Goal: Task Accomplishment & Management: Use online tool/utility

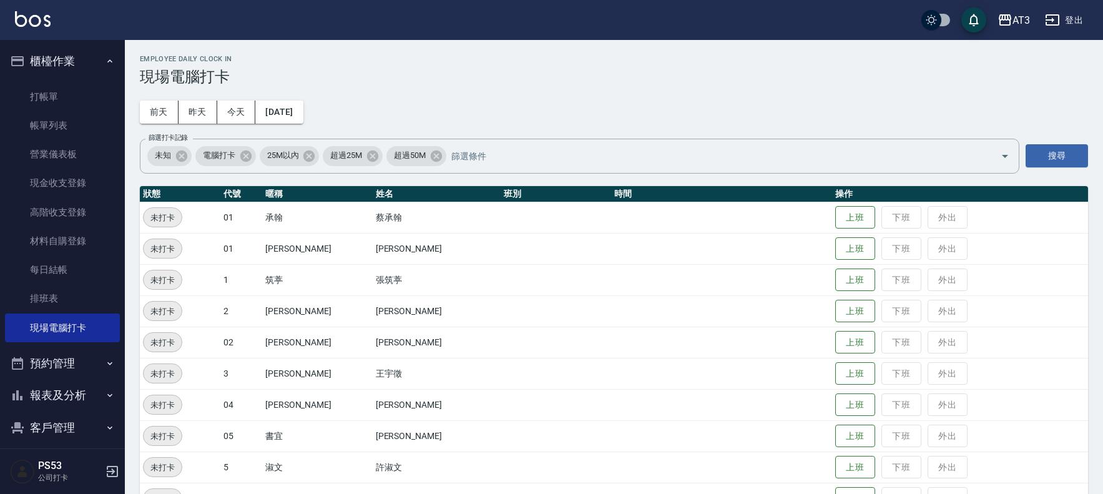
scroll to position [346, 0]
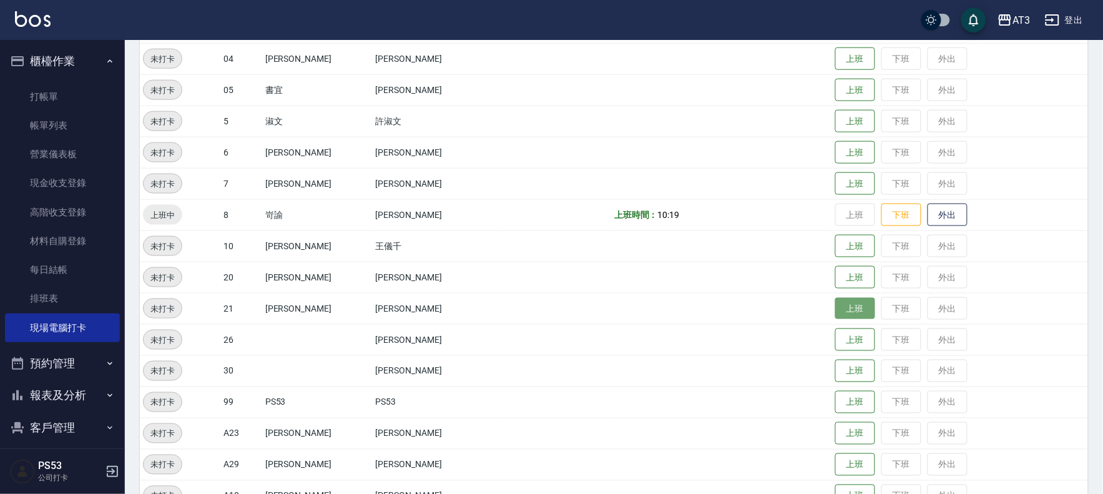
click at [838, 315] on button "上班" at bounding box center [855, 309] width 40 height 22
click at [839, 245] on button "上班" at bounding box center [855, 246] width 40 height 22
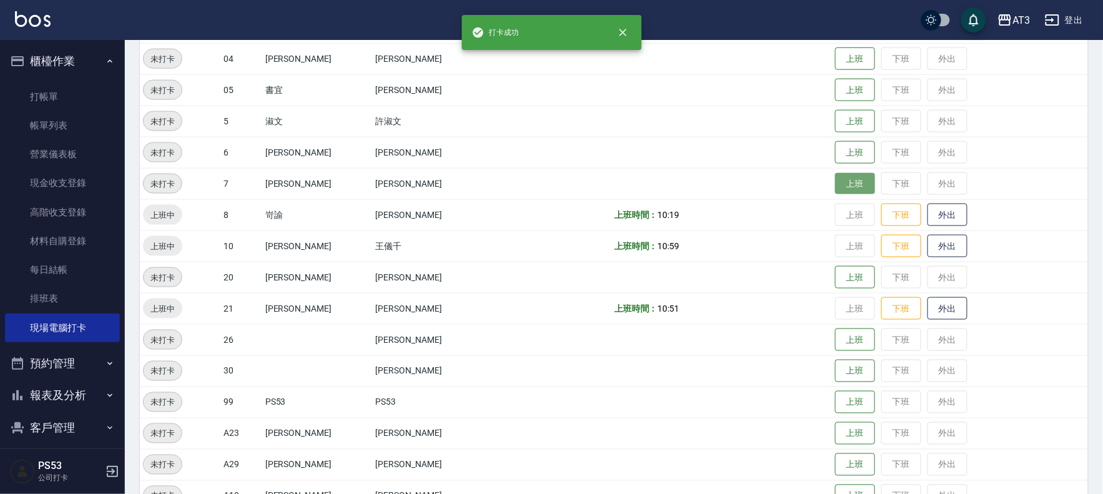
click at [835, 178] on button "上班" at bounding box center [855, 184] width 40 height 22
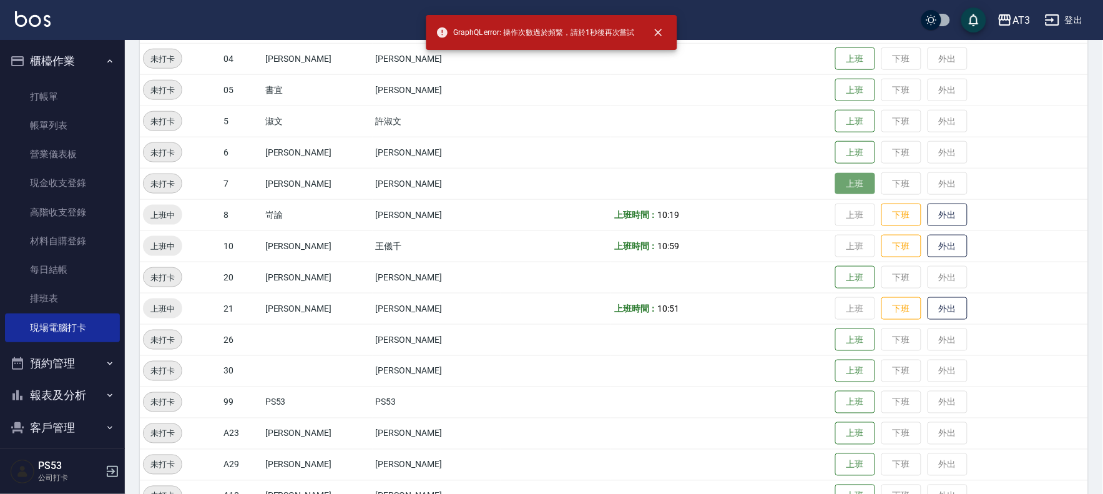
click at [835, 182] on button "上班" at bounding box center [855, 184] width 40 height 22
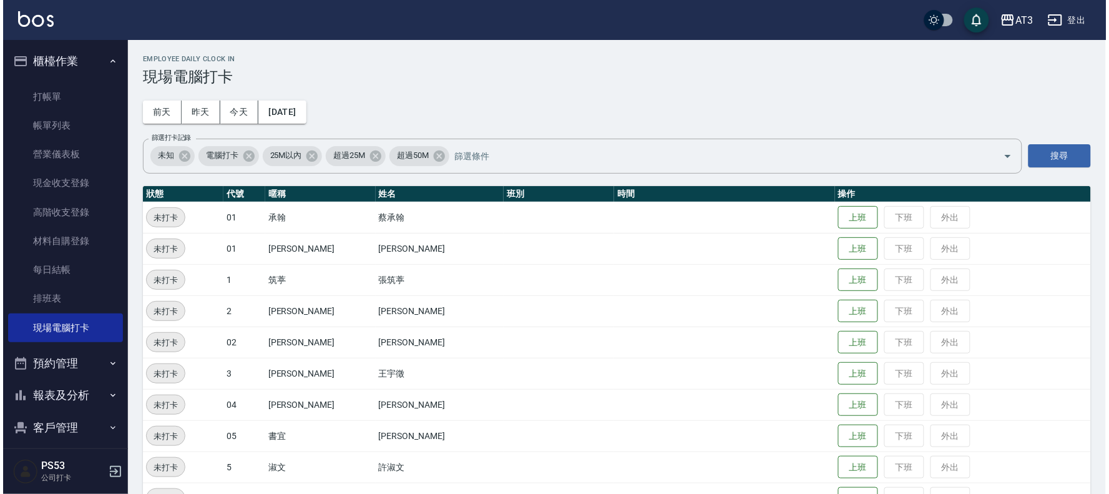
scroll to position [41, 0]
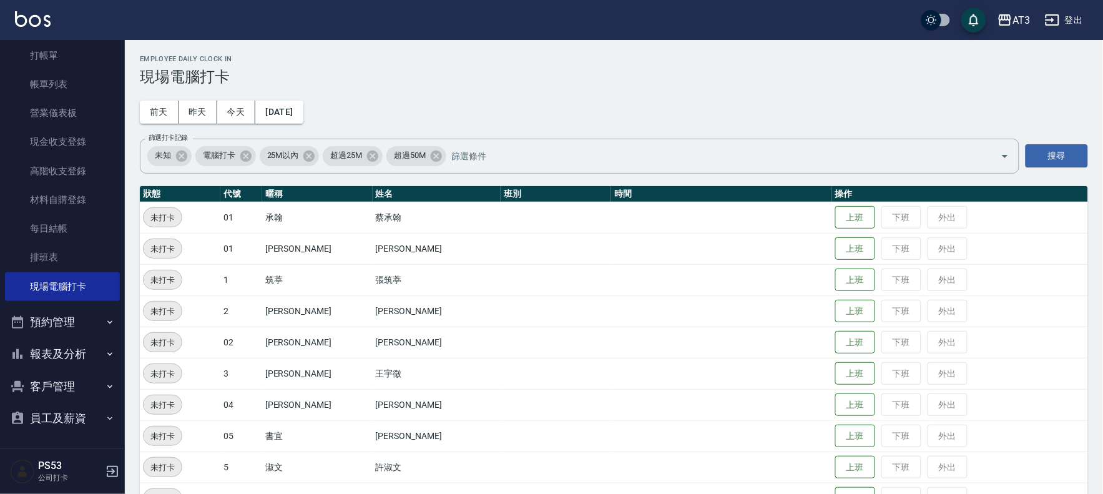
click at [58, 381] on button "客戶管理" at bounding box center [62, 386] width 115 height 32
click at [60, 419] on link "客戶列表" at bounding box center [62, 421] width 115 height 29
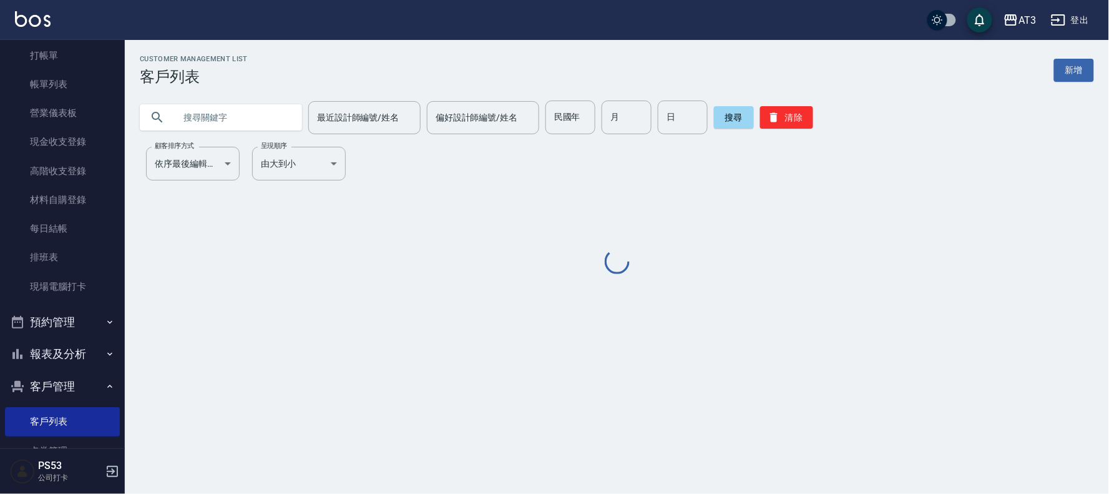
click at [216, 119] on input "text" at bounding box center [233, 117] width 117 height 34
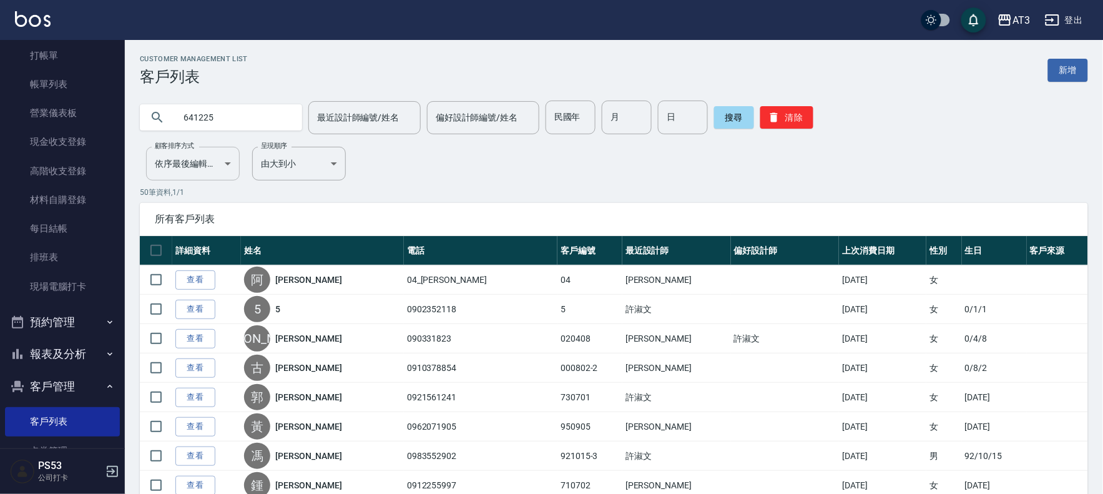
type input "641225"
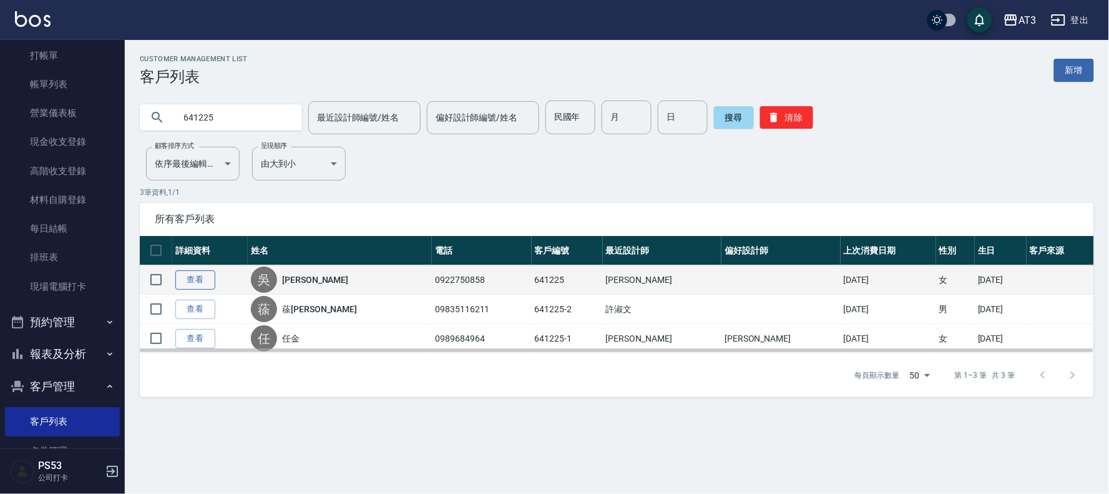
click at [204, 277] on link "查看" at bounding box center [195, 279] width 40 height 19
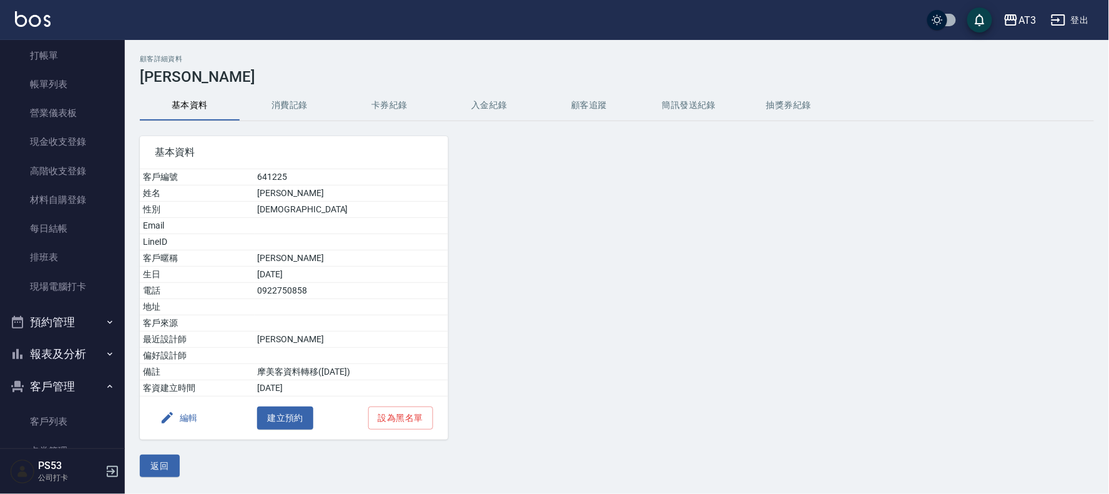
click at [290, 106] on button "消費記錄" at bounding box center [290, 105] width 100 height 30
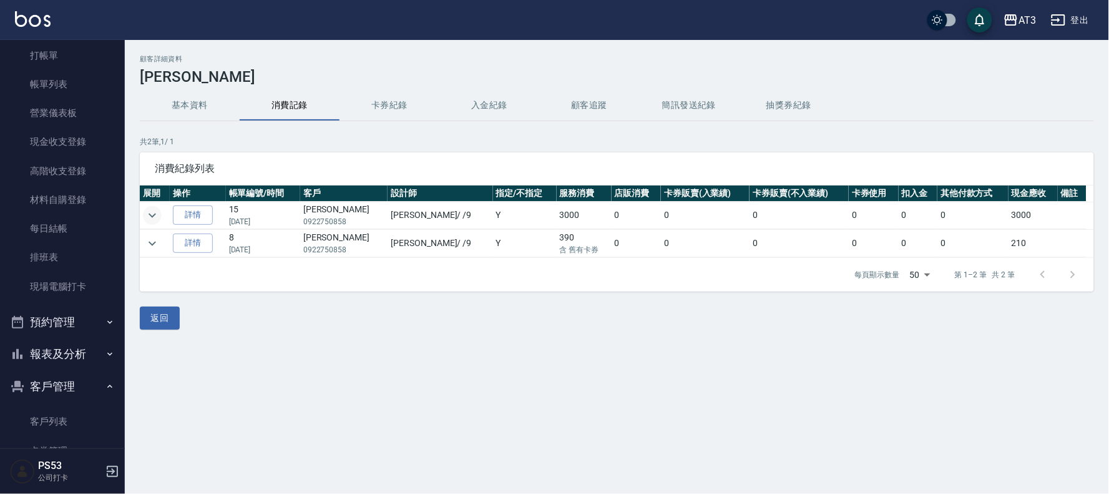
click at [150, 215] on icon "expand row" at bounding box center [151, 215] width 7 height 4
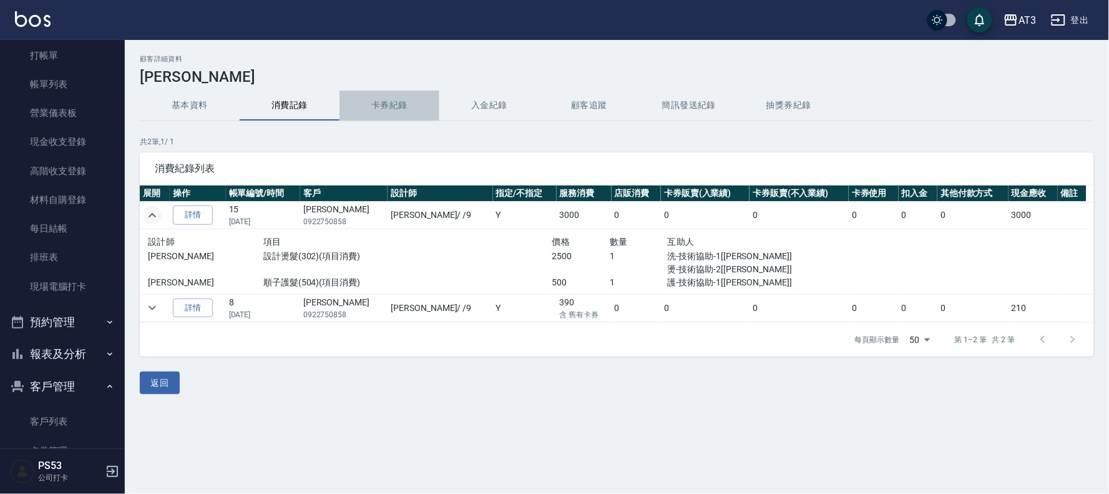
click at [397, 104] on button "卡券紀錄" at bounding box center [389, 105] width 100 height 30
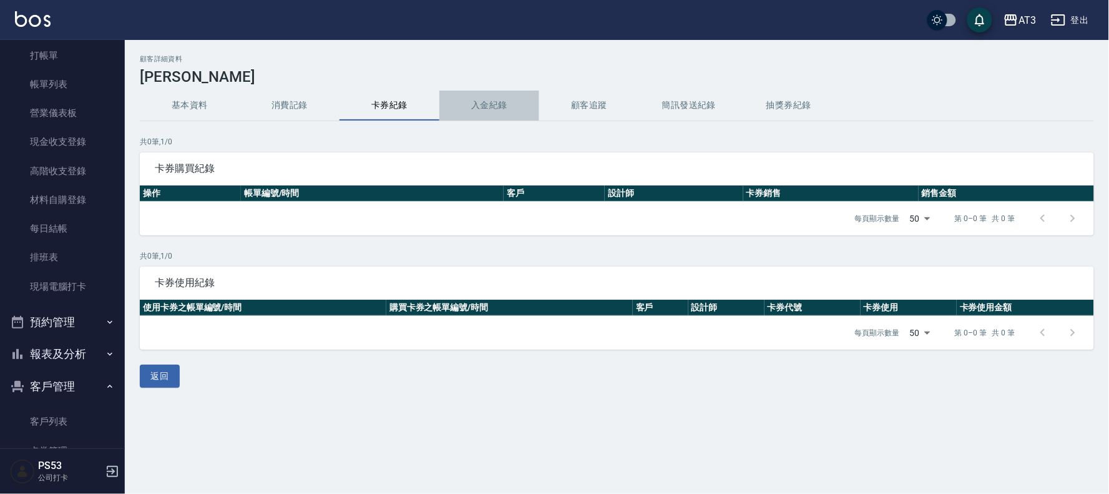
click at [498, 104] on button "入金紀錄" at bounding box center [489, 105] width 100 height 30
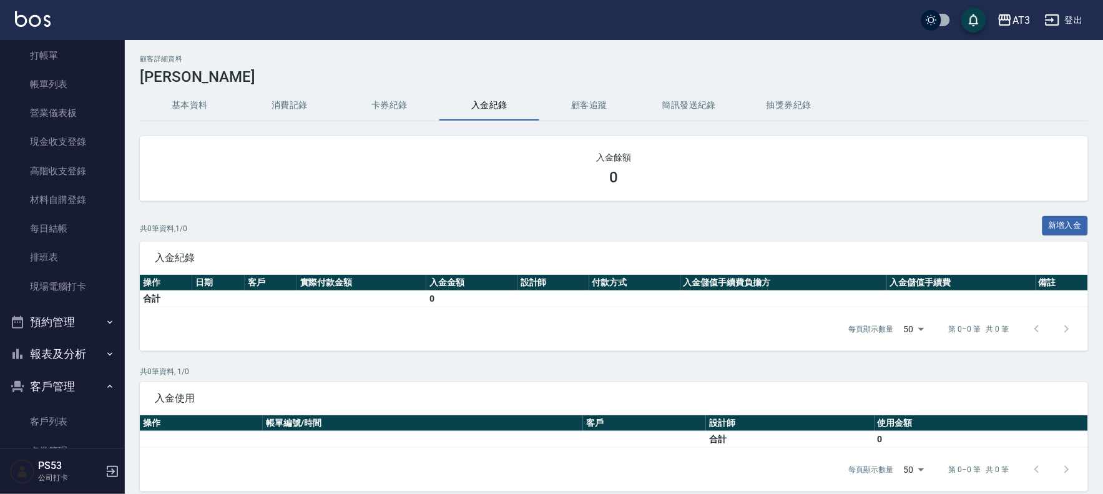
click at [572, 107] on button "顧客追蹤" at bounding box center [589, 105] width 100 height 30
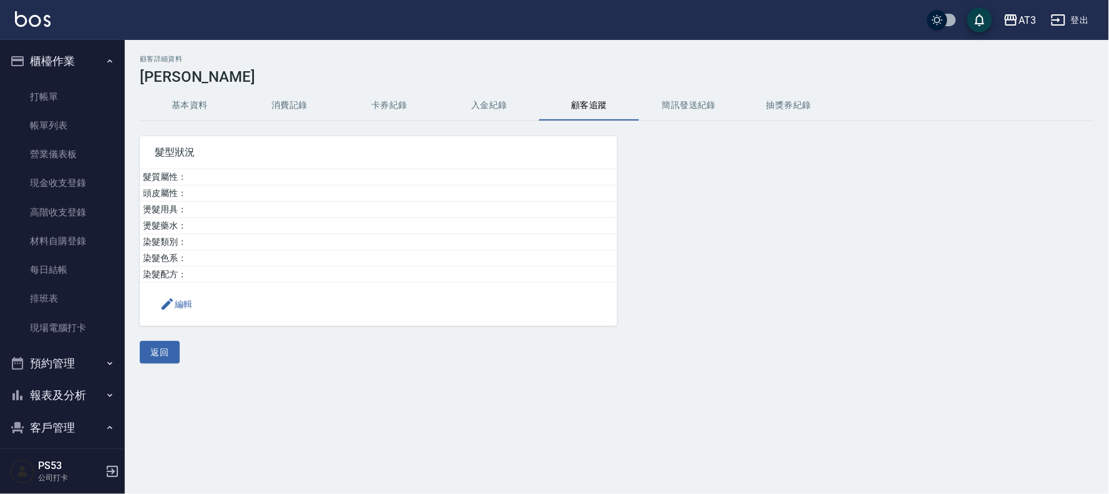
click at [285, 120] on hr at bounding box center [617, 120] width 954 height 1
click at [278, 111] on button "消費記錄" at bounding box center [290, 105] width 100 height 30
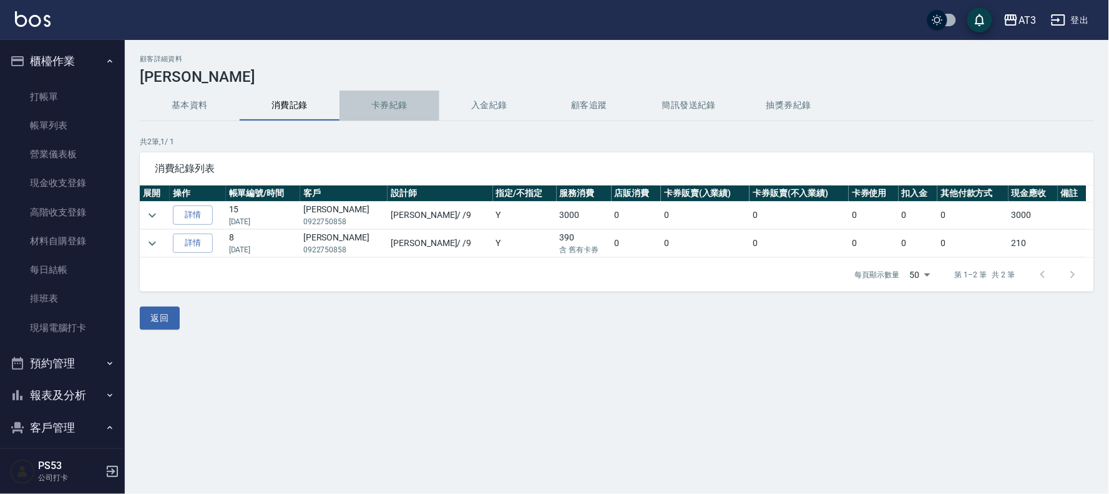
click at [377, 104] on button "卡券紀錄" at bounding box center [389, 105] width 100 height 30
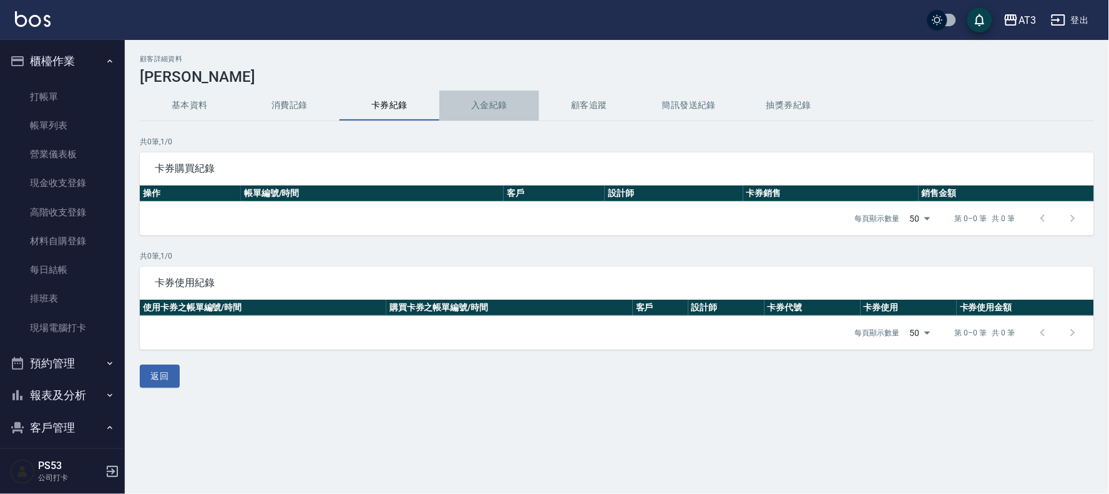
click at [502, 109] on button "入金紀錄" at bounding box center [489, 105] width 100 height 30
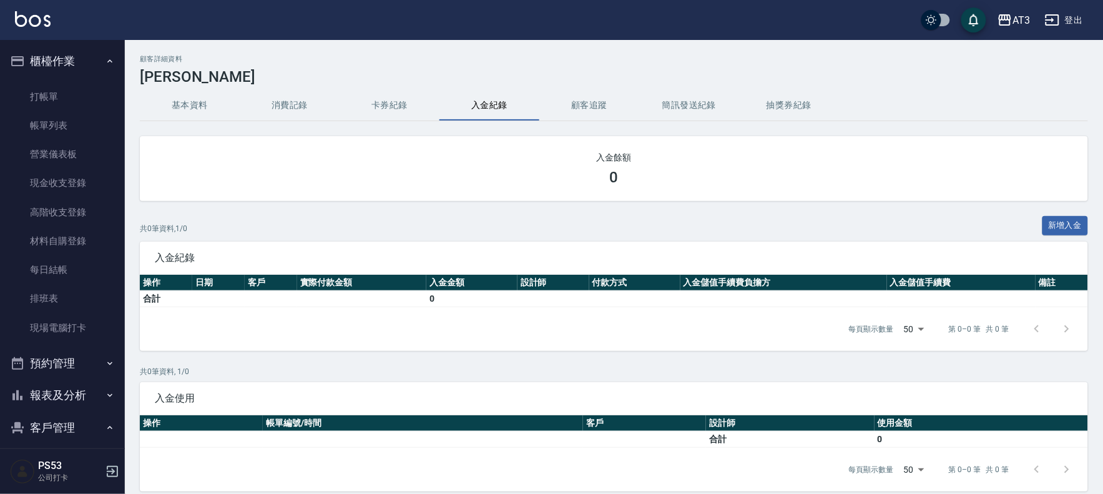
click at [590, 108] on button "顧客追蹤" at bounding box center [589, 105] width 100 height 30
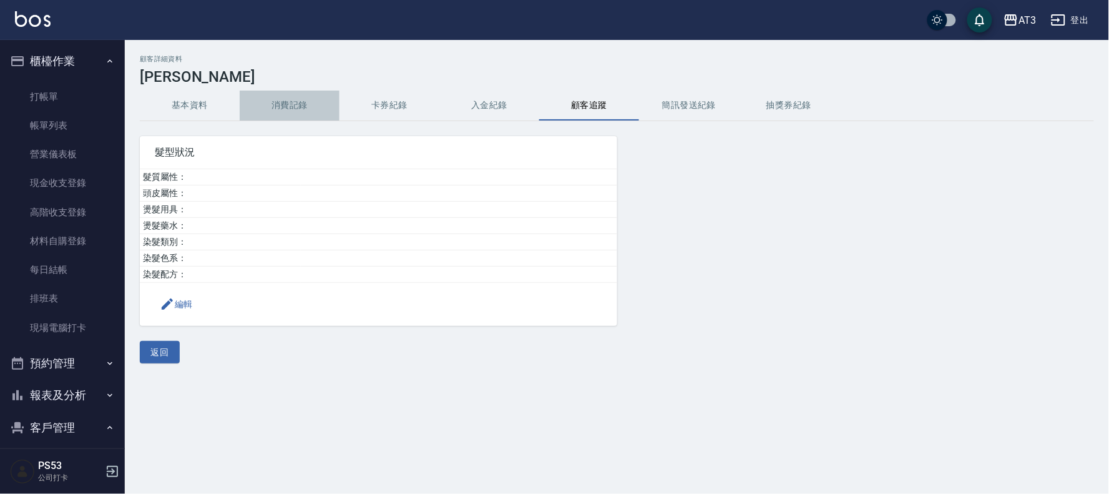
click at [288, 109] on button "消費記錄" at bounding box center [290, 105] width 100 height 30
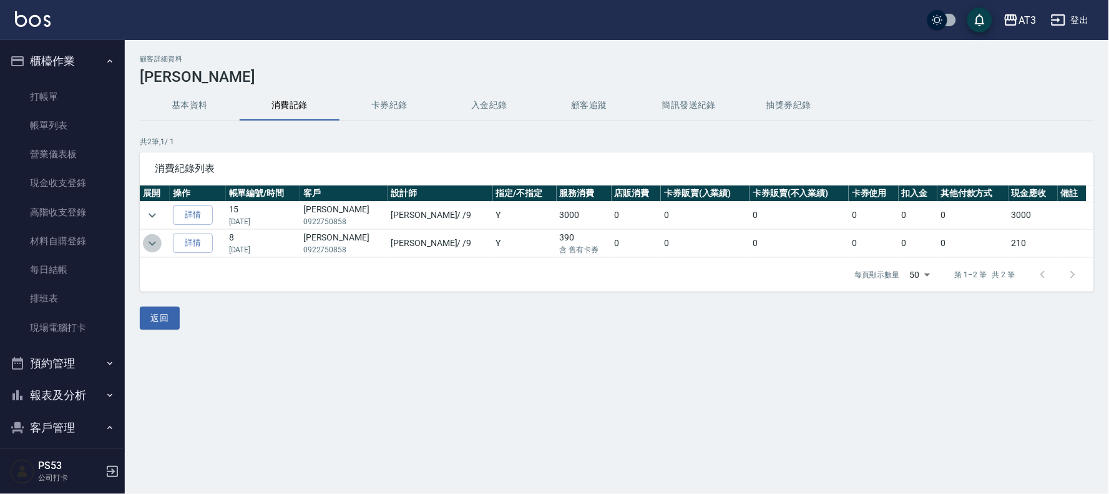
click at [152, 241] on icon "expand row" at bounding box center [152, 243] width 15 height 15
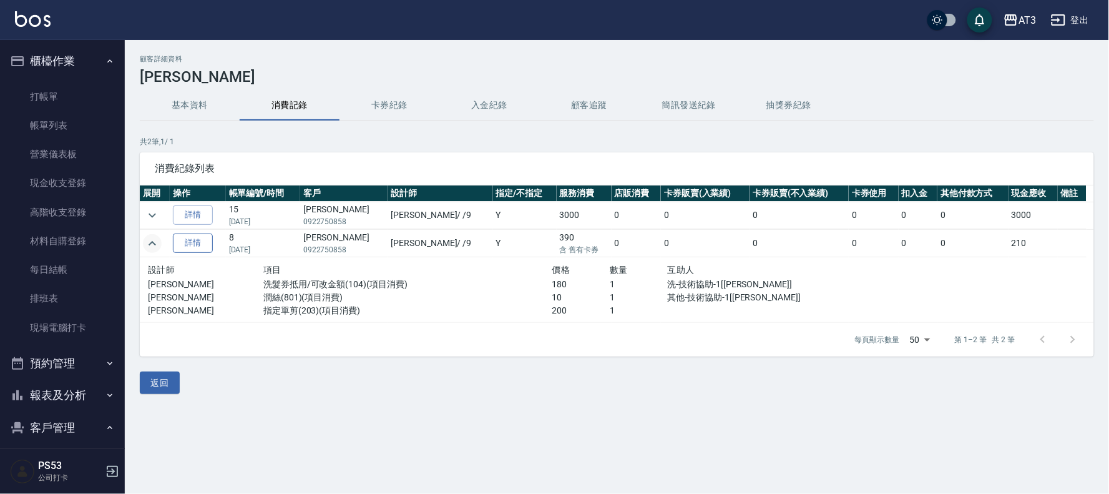
click at [208, 248] on link "詳情" at bounding box center [193, 242] width 40 height 19
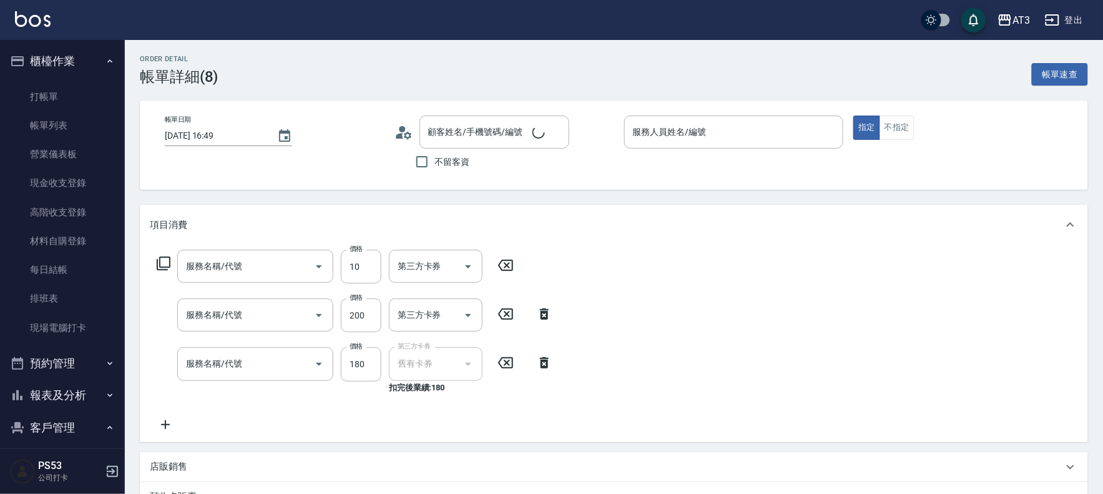
type input "[DATE] 16:49"
type input "潤絲(801)"
type input "指定單剪(203)"
type input "洗髮券抵用/可改金額(104)"
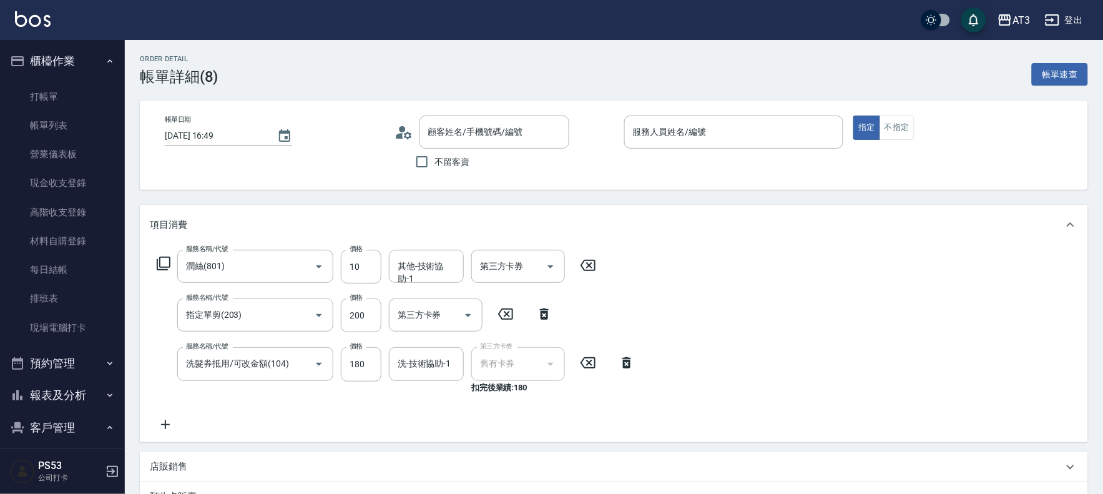
type input "[PERSON_NAME]/0922750858/641225"
click at [313, 365] on icon "Open" at bounding box center [318, 363] width 15 height 15
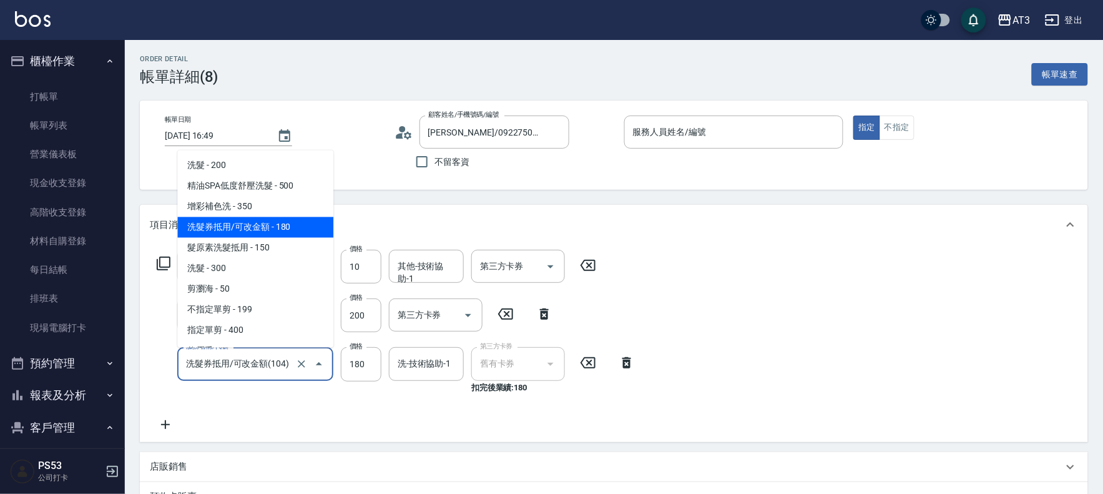
scroll to position [0, 1]
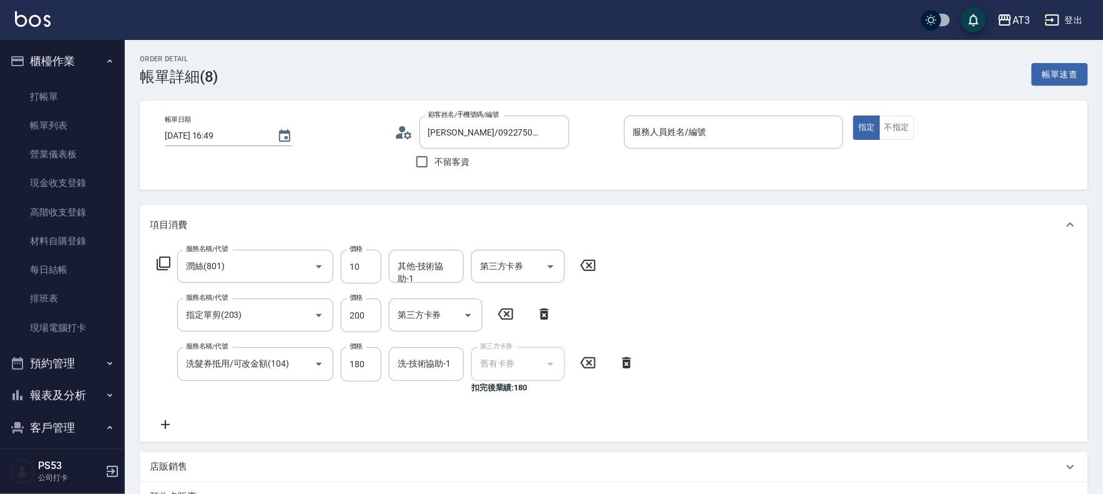
click at [728, 256] on div "服務名稱/代號 [PERSON_NAME](801) 服務名稱/代號 價格 10 價格 其他-技術協助-1 其他-技術協助-1 第三方卡券 第三方卡券 服務名…" at bounding box center [614, 343] width 948 height 197
click at [51, 90] on link "打帳單" at bounding box center [62, 96] width 115 height 29
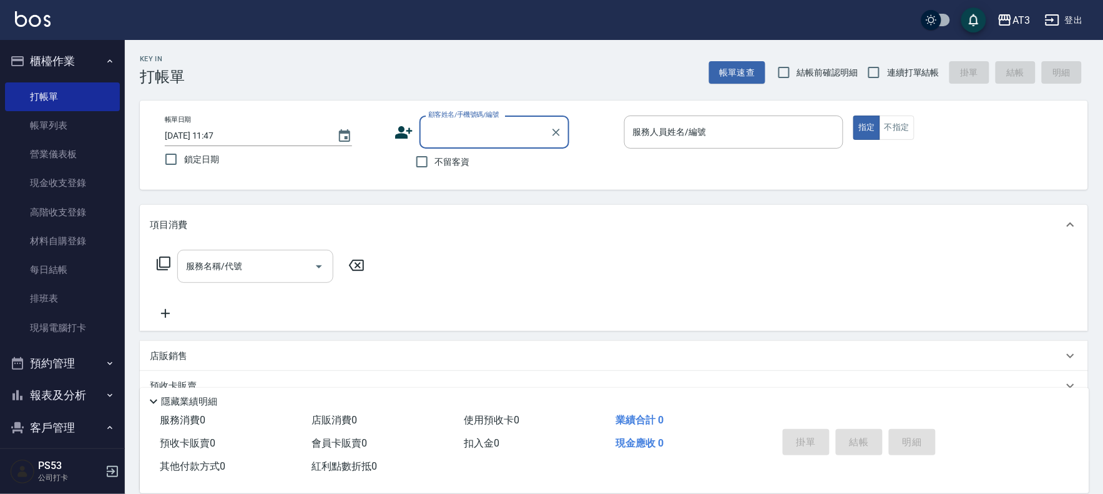
click at [277, 278] on div "服務名稱/代號" at bounding box center [255, 266] width 156 height 33
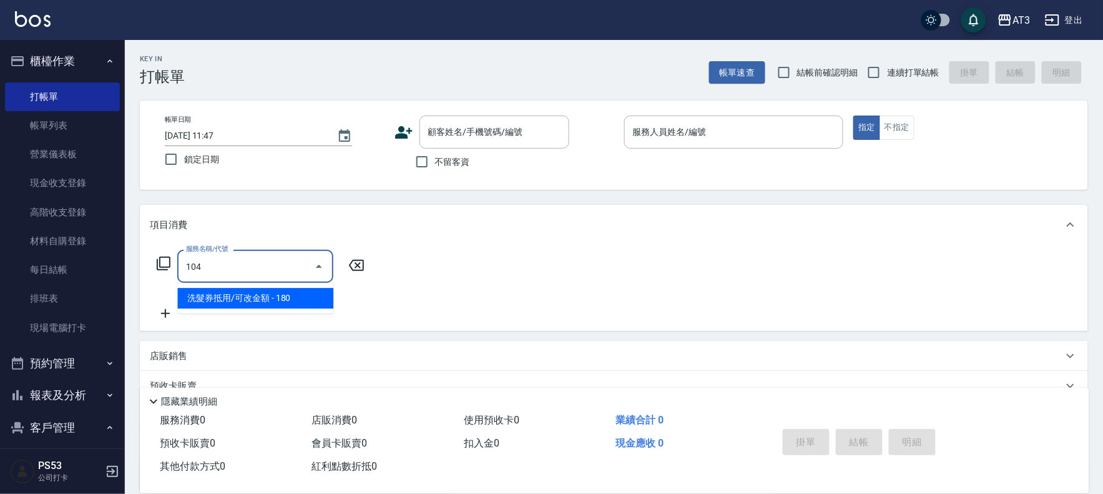
type input "104"
drag, startPoint x: 384, startPoint y: 233, endPoint x: 385, endPoint y: 223, distance: 9.4
click at [384, 232] on div "項目消費" at bounding box center [614, 225] width 948 height 40
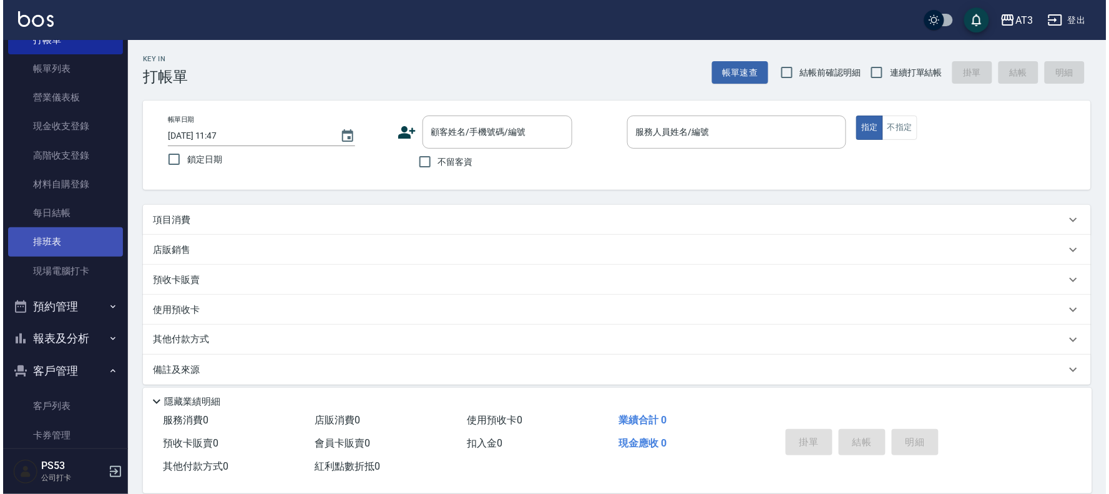
scroll to position [109, 0]
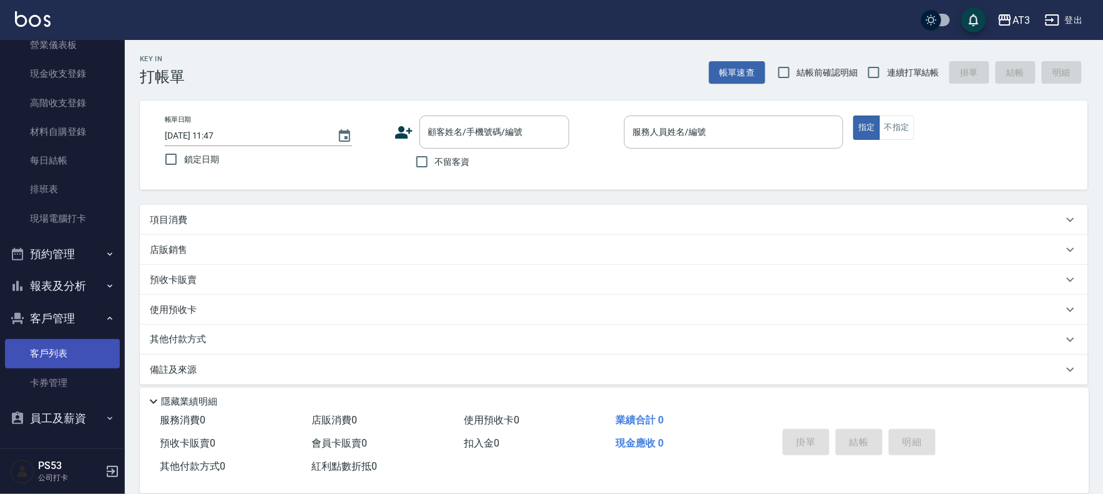
click at [47, 352] on link "客戶列表" at bounding box center [62, 353] width 115 height 29
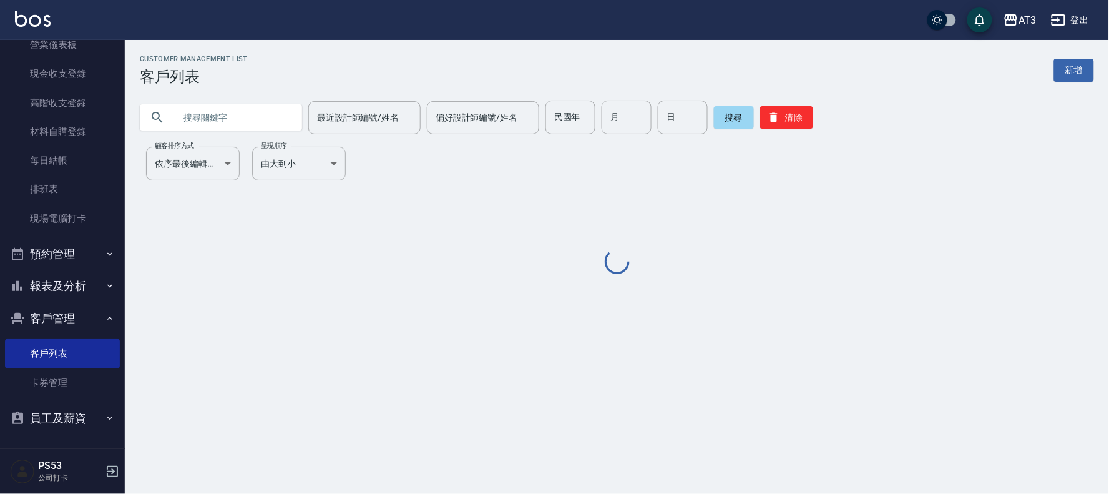
click at [239, 123] on input "text" at bounding box center [233, 117] width 117 height 34
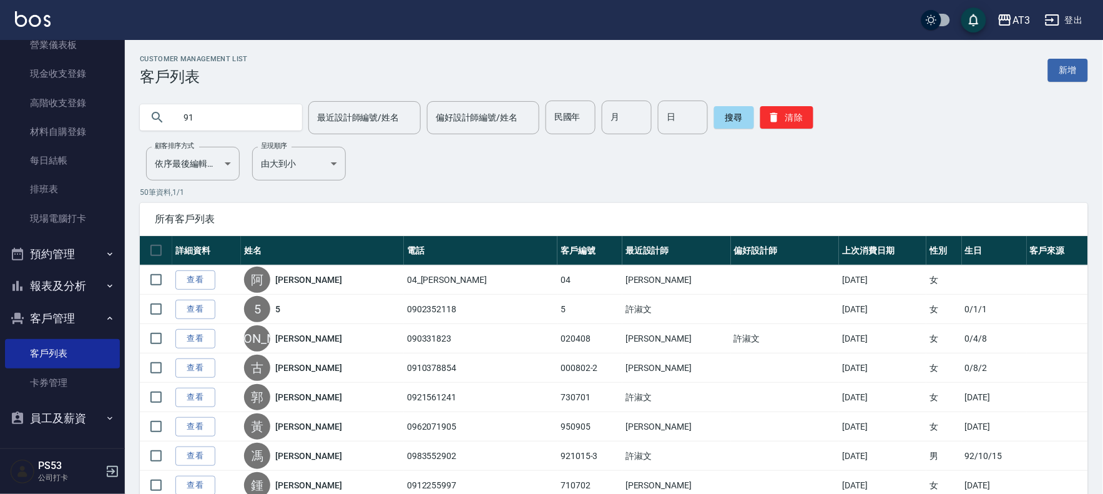
type input "9"
type input "0911133555"
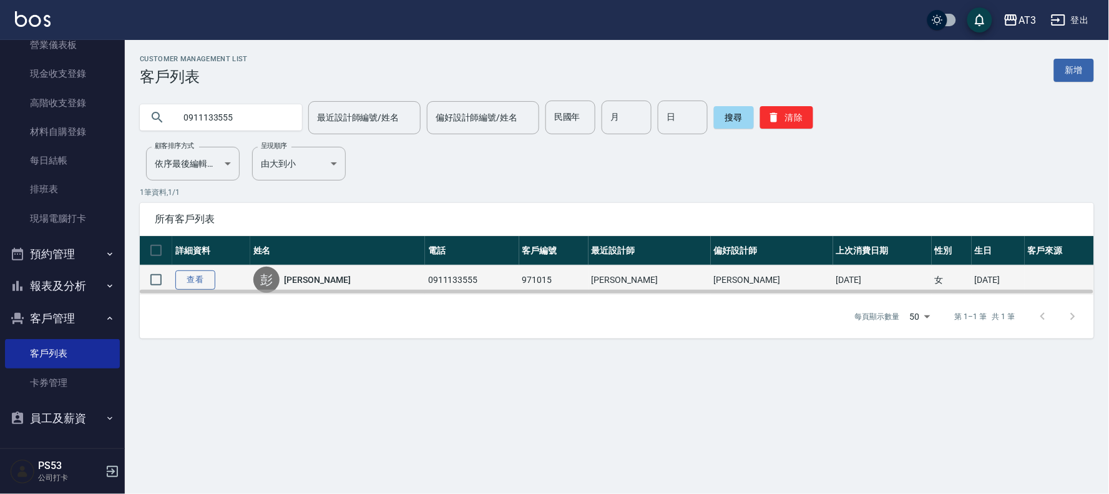
click at [190, 278] on link "查看" at bounding box center [195, 279] width 40 height 19
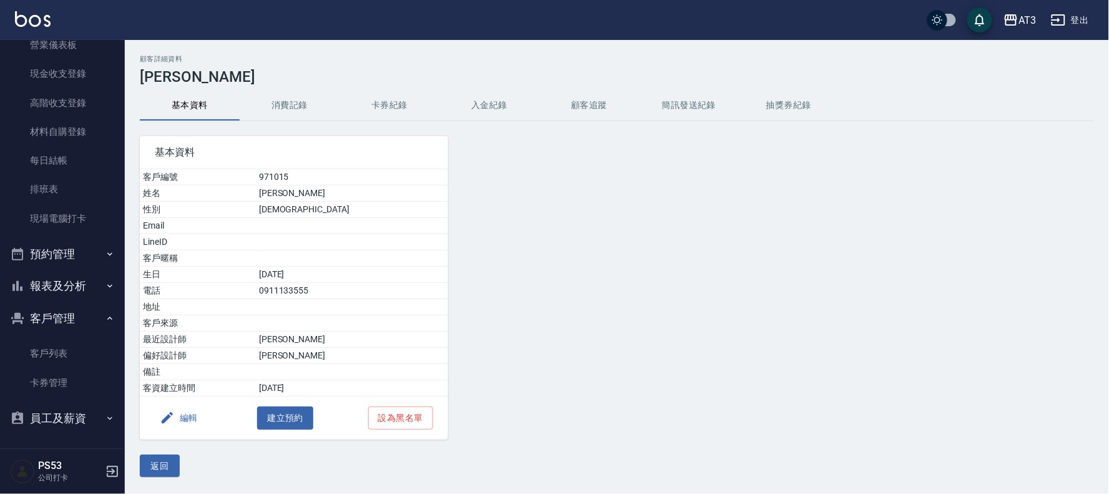
click at [279, 100] on button "消費記錄" at bounding box center [290, 105] width 100 height 30
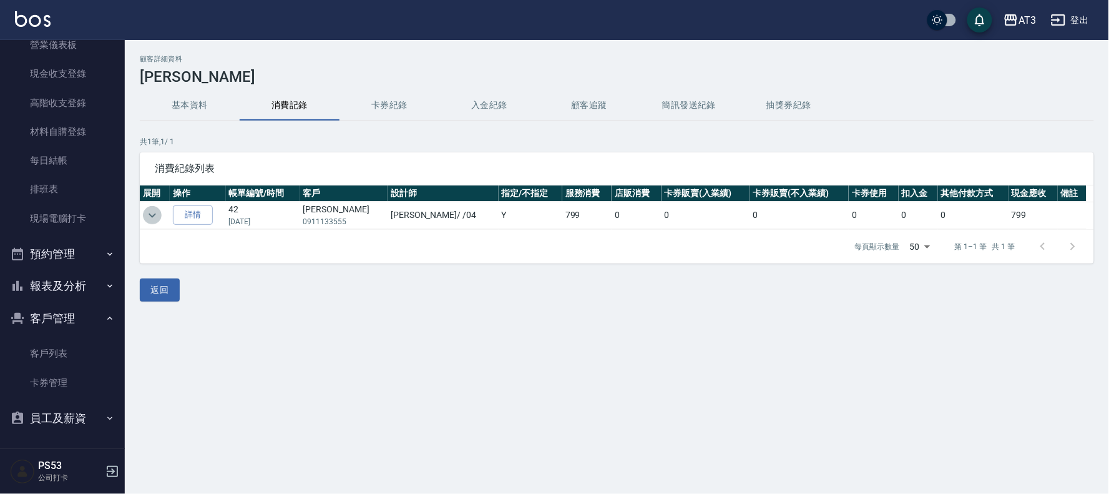
click at [152, 213] on icon "expand row" at bounding box center [152, 215] width 15 height 15
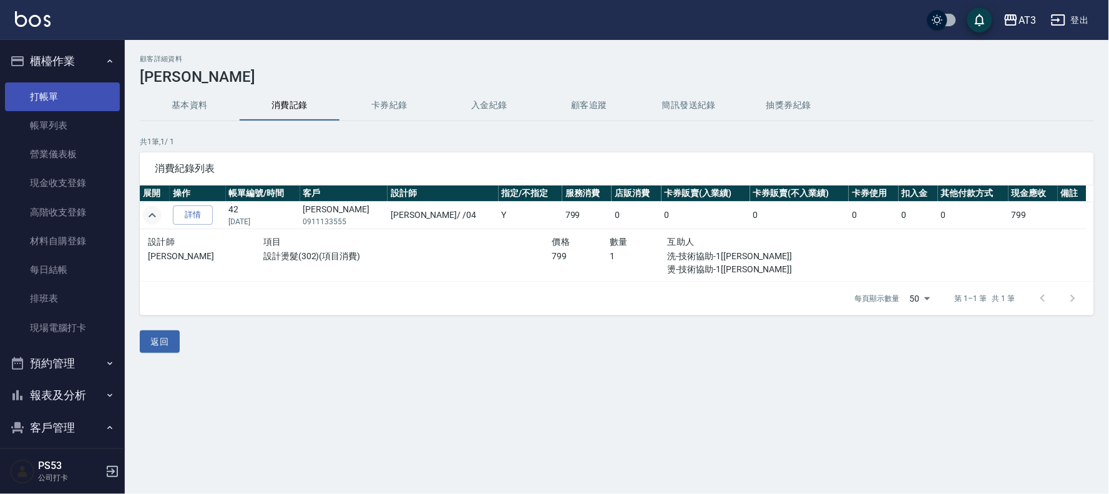
click at [34, 87] on link "打帳單" at bounding box center [62, 96] width 115 height 29
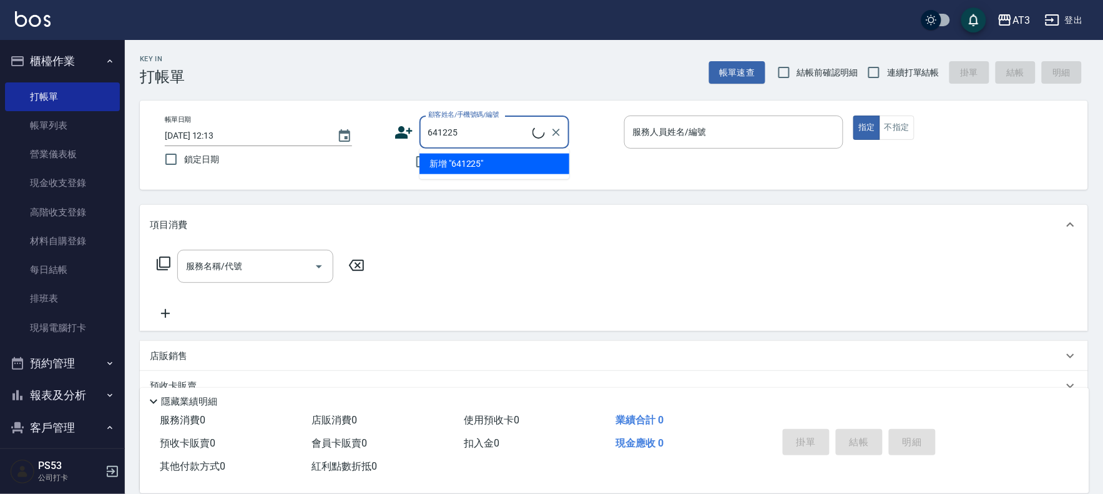
type input "[PERSON_NAME]/0922750858/641225"
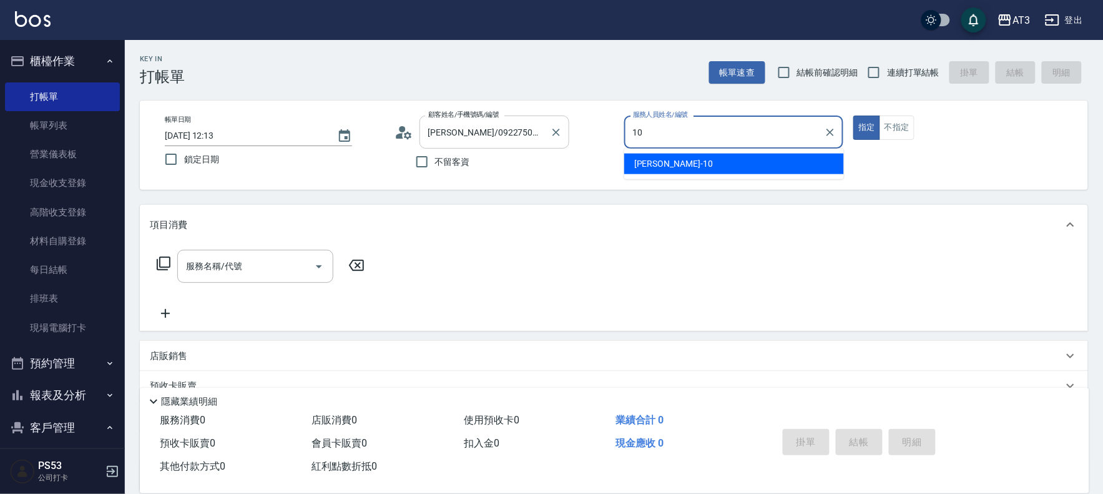
type input "菲比-10"
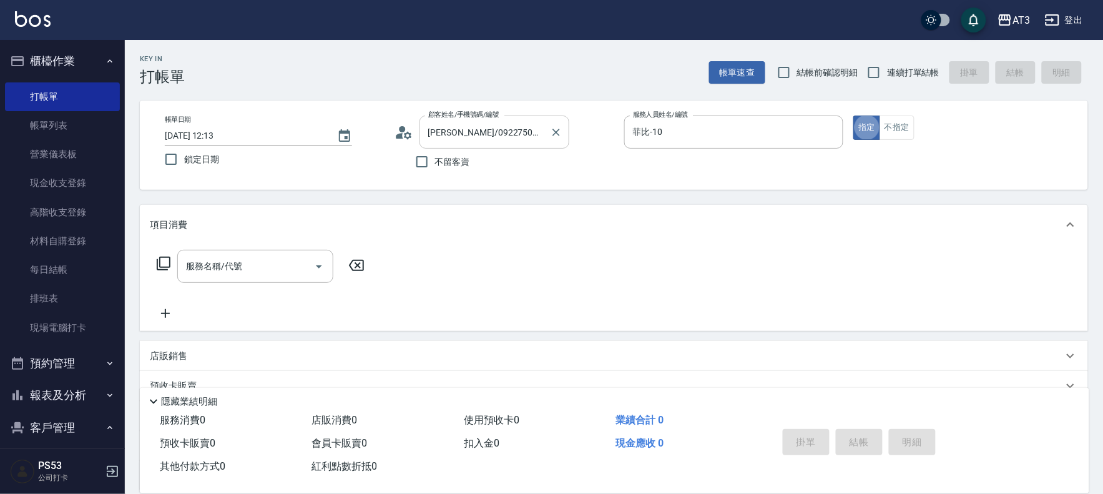
type button "true"
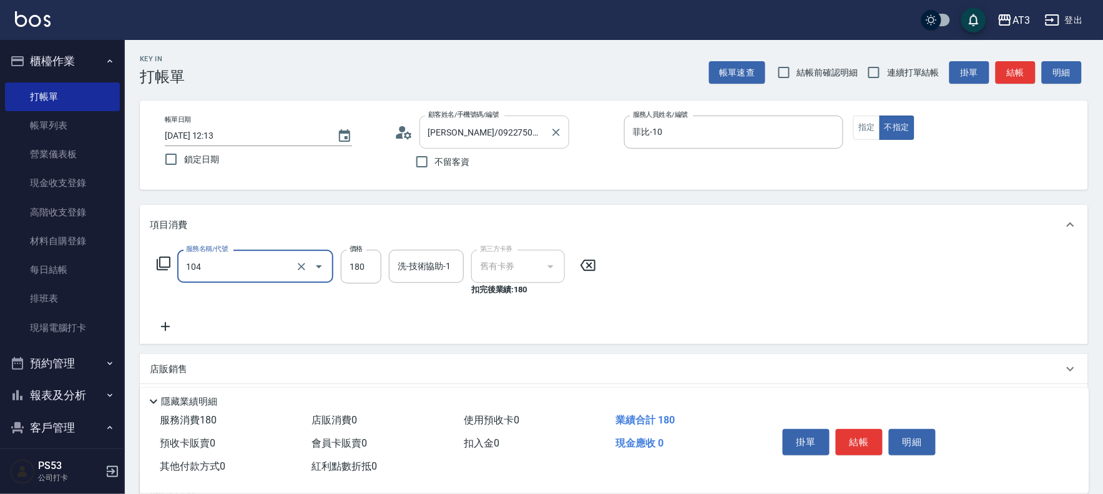
type input "洗髮券抵用/可改金額(104)"
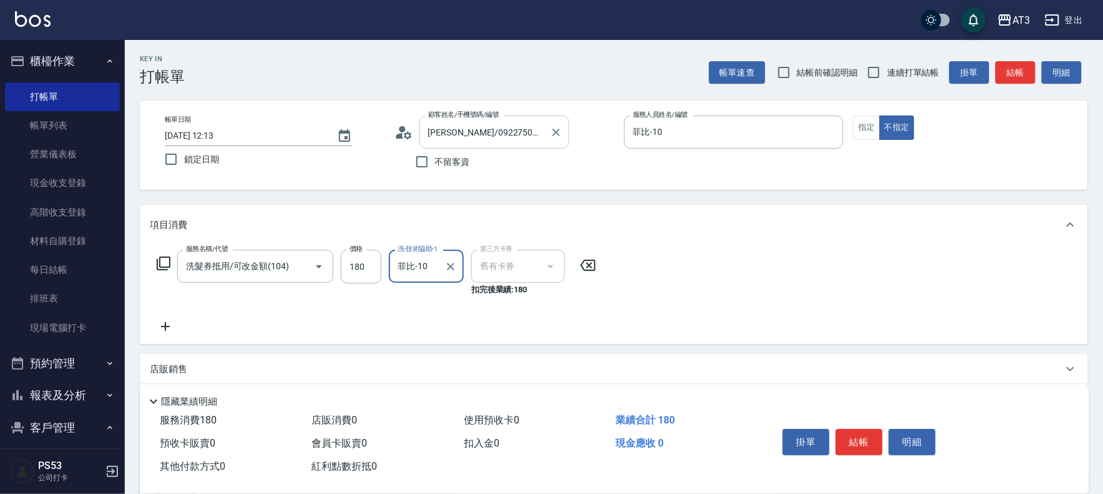
type input "菲比-10"
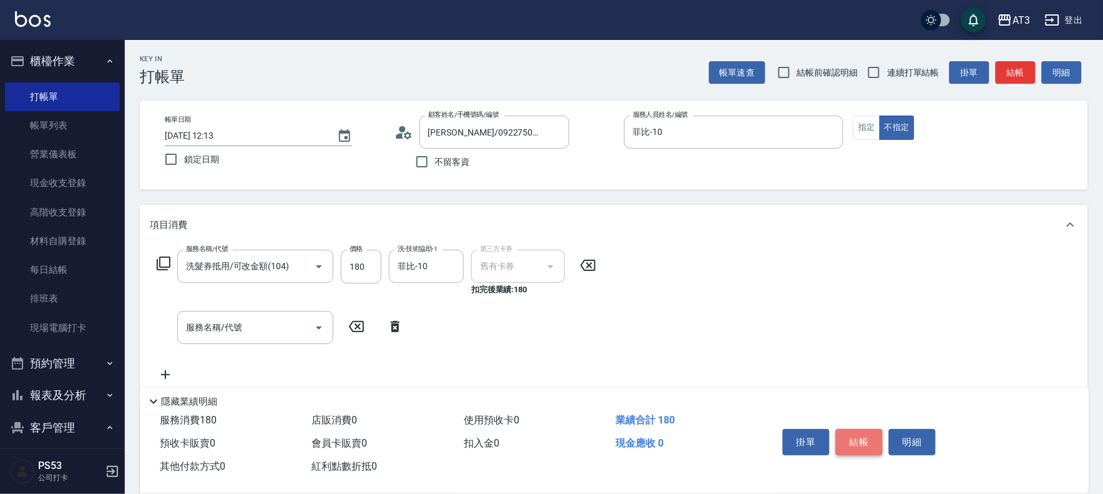
click at [869, 437] on button "結帳" at bounding box center [858, 442] width 47 height 26
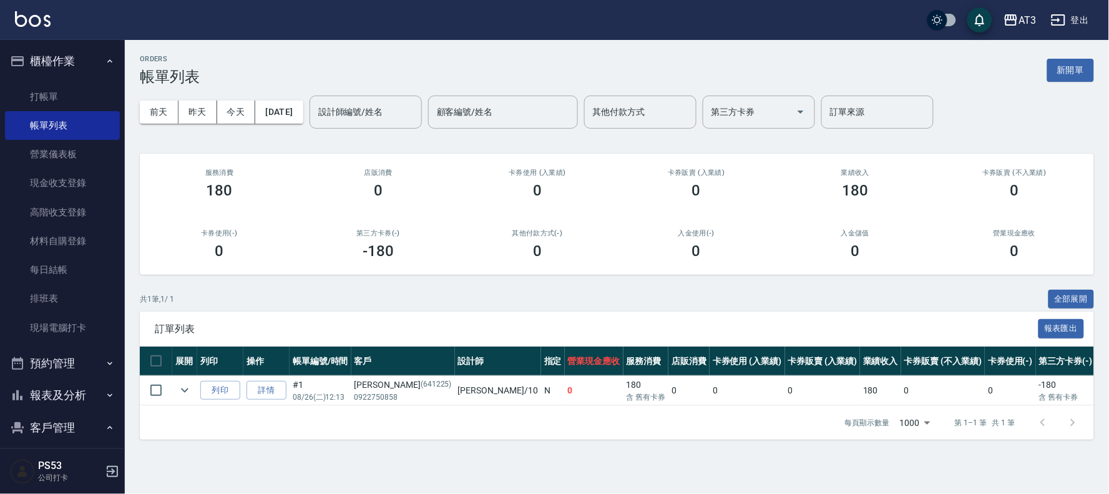
click at [50, 397] on button "報表及分析" at bounding box center [62, 395] width 115 height 32
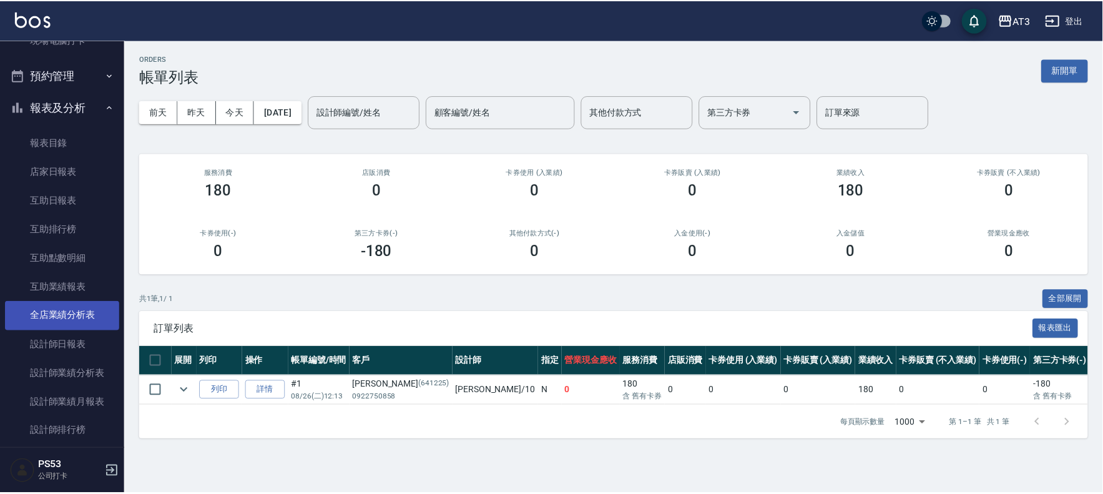
scroll to position [277, 0]
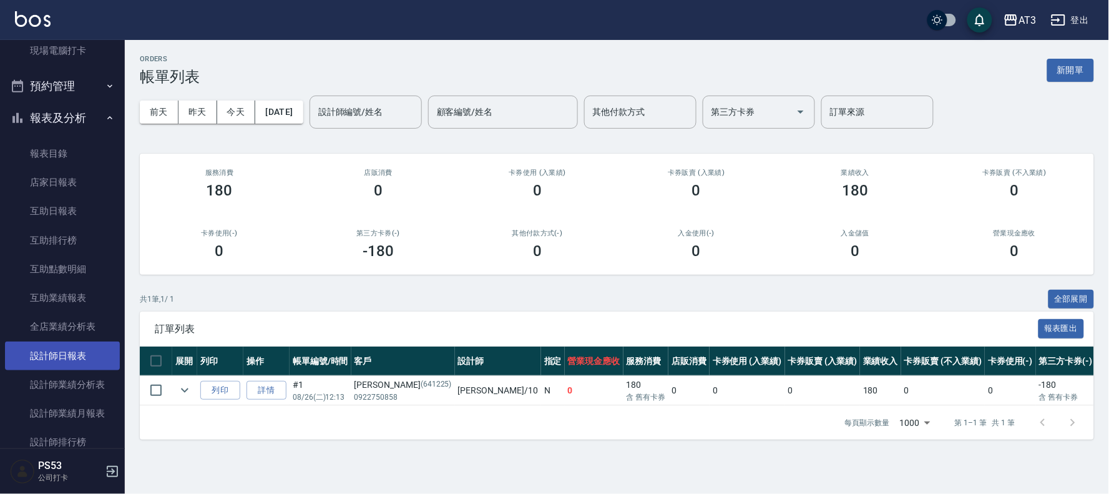
click at [72, 348] on link "設計師日報表" at bounding box center [62, 355] width 115 height 29
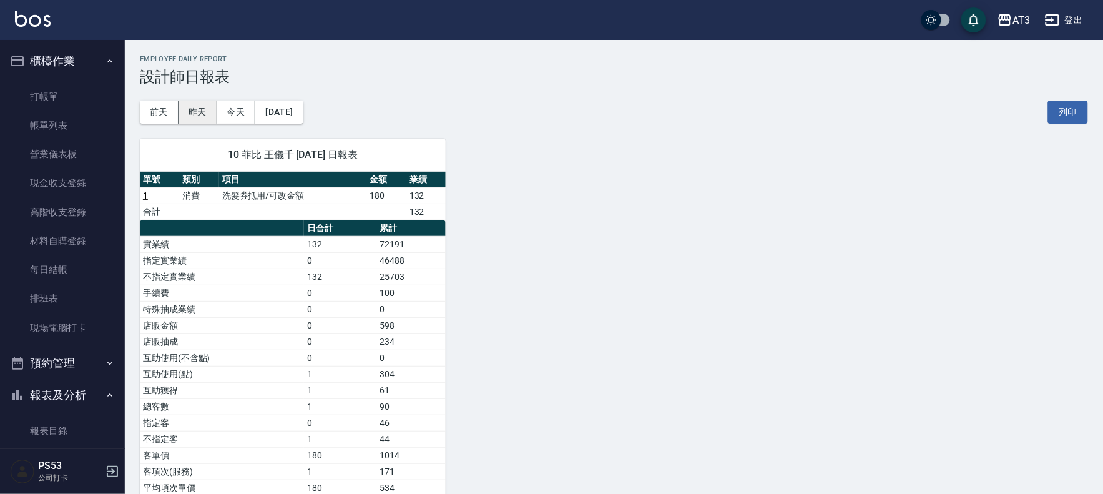
click at [207, 111] on button "昨天" at bounding box center [197, 111] width 39 height 23
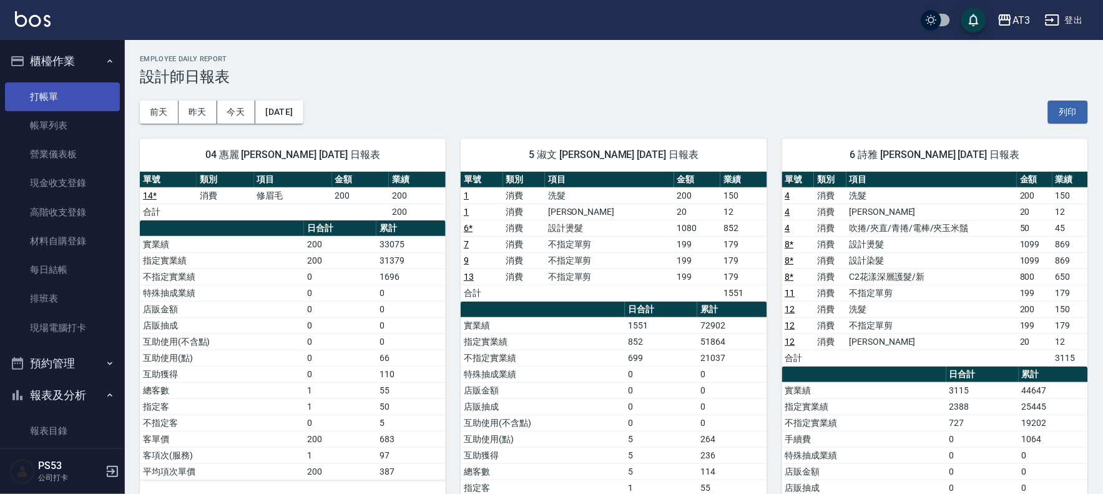
click at [71, 99] on link "打帳單" at bounding box center [62, 96] width 115 height 29
